Goal: Find contact information: Find contact information

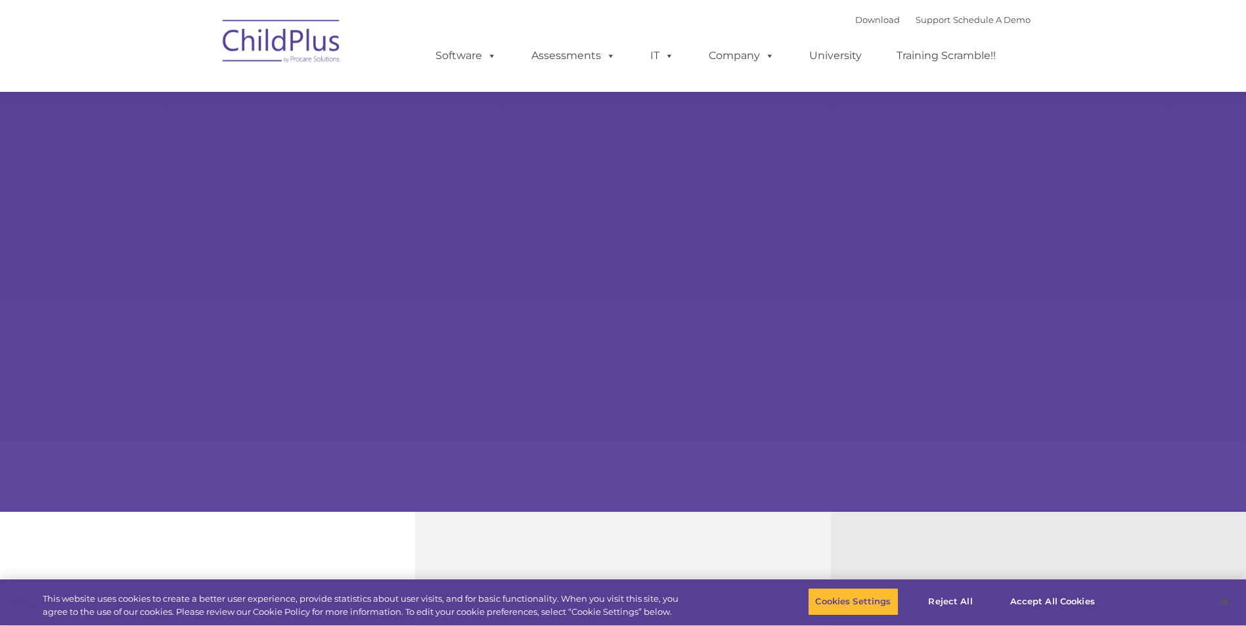
type input ""
select select "MEDIUM"
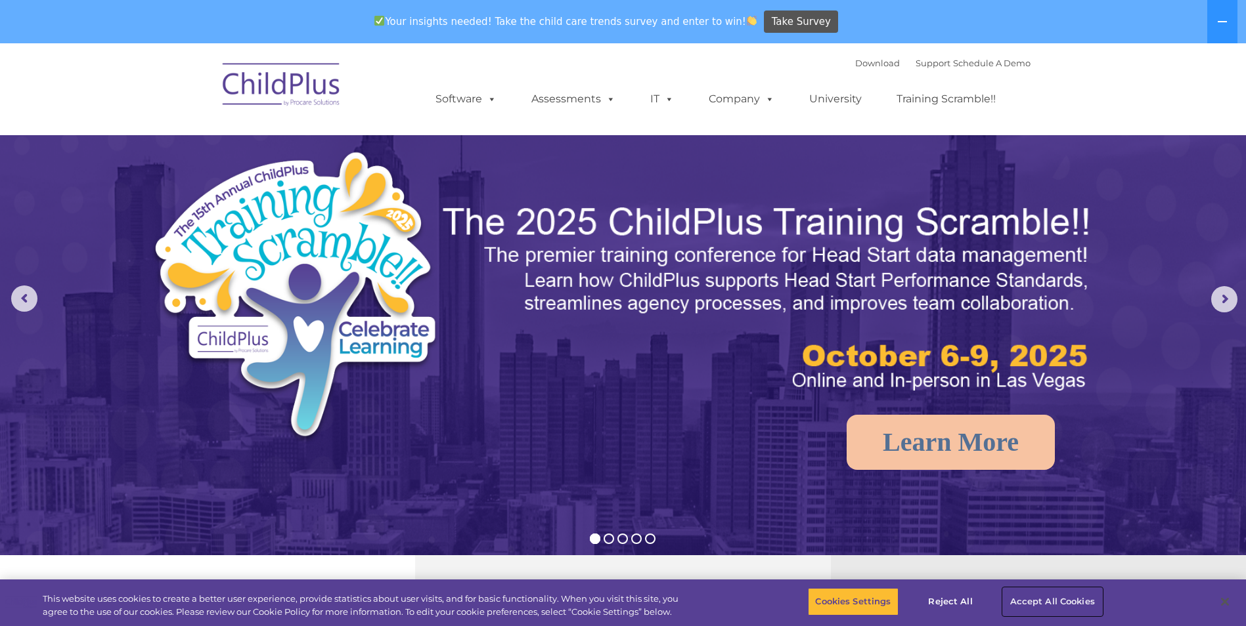
click at [1038, 600] on button "Accept All Cookies" at bounding box center [1052, 602] width 99 height 28
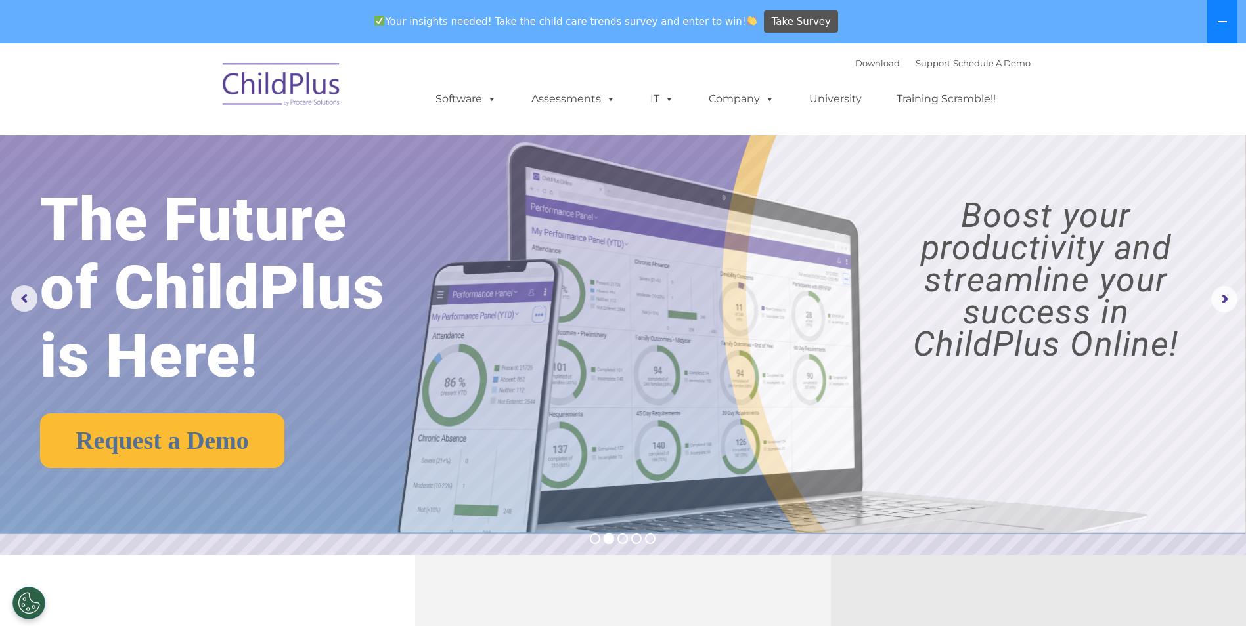
click at [1231, 20] on button at bounding box center [1222, 21] width 30 height 43
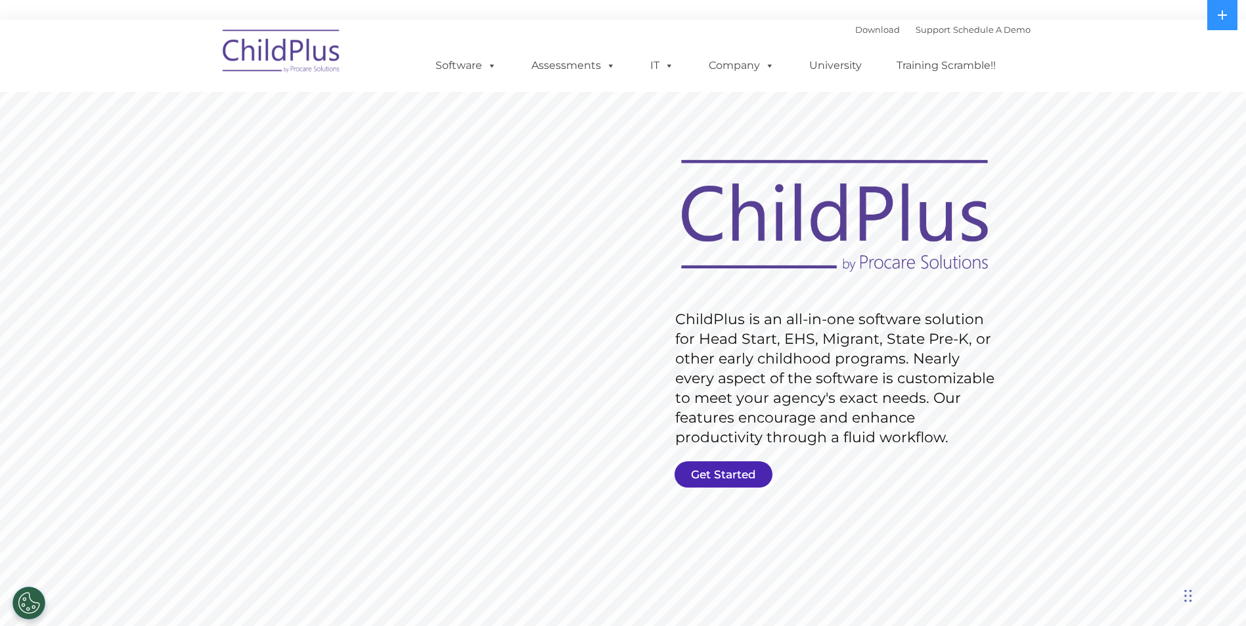
click at [741, 471] on link "Get Started" at bounding box center [723, 475] width 98 height 26
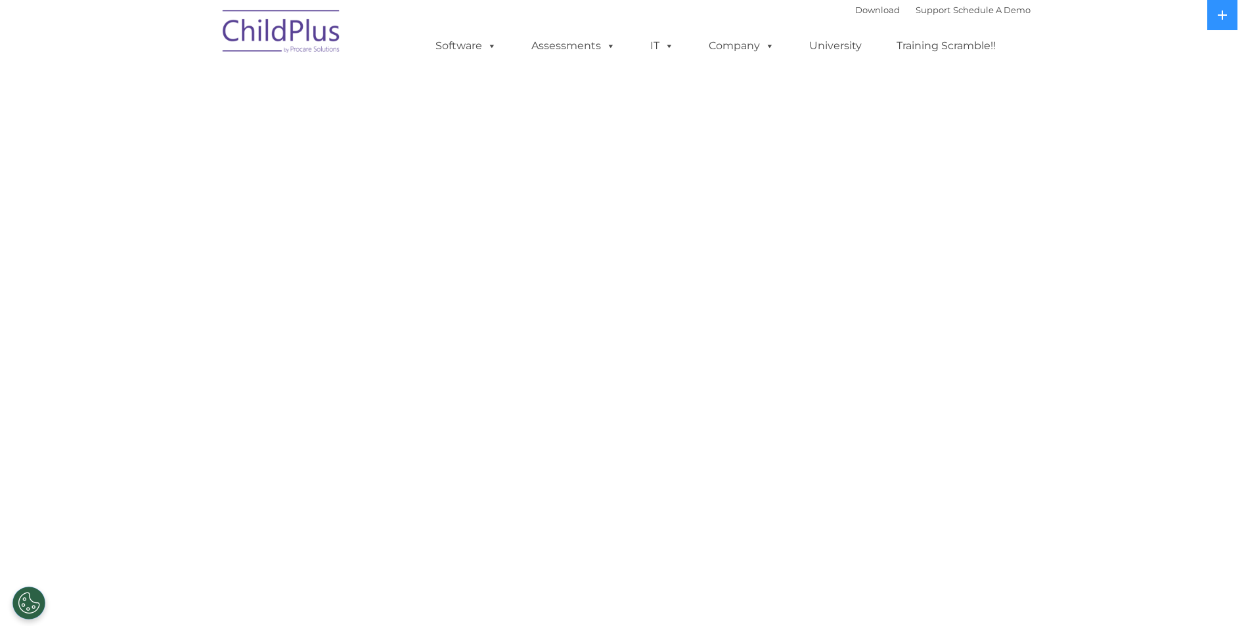
select select "MEDIUM"
